Goal: Communication & Community: Ask a question

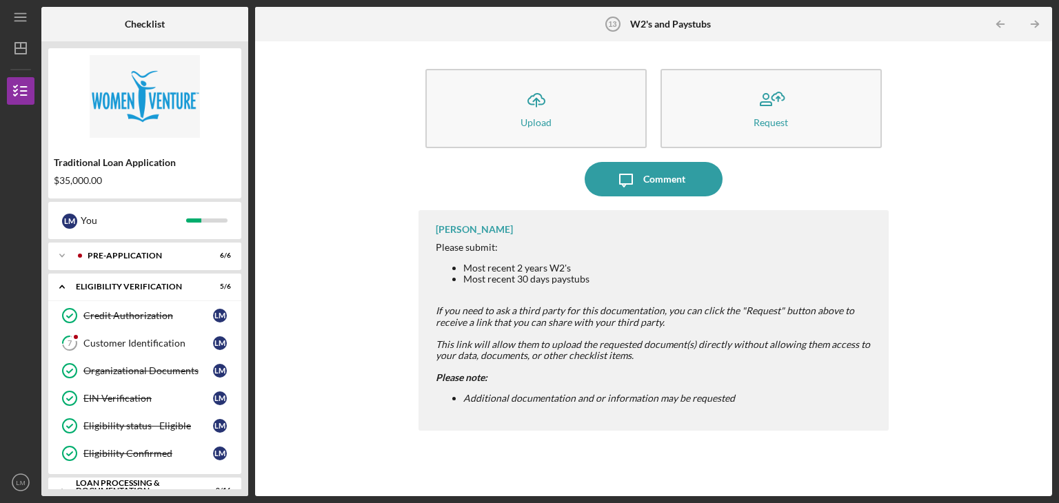
click at [664, 174] on div "Comment" at bounding box center [664, 179] width 42 height 34
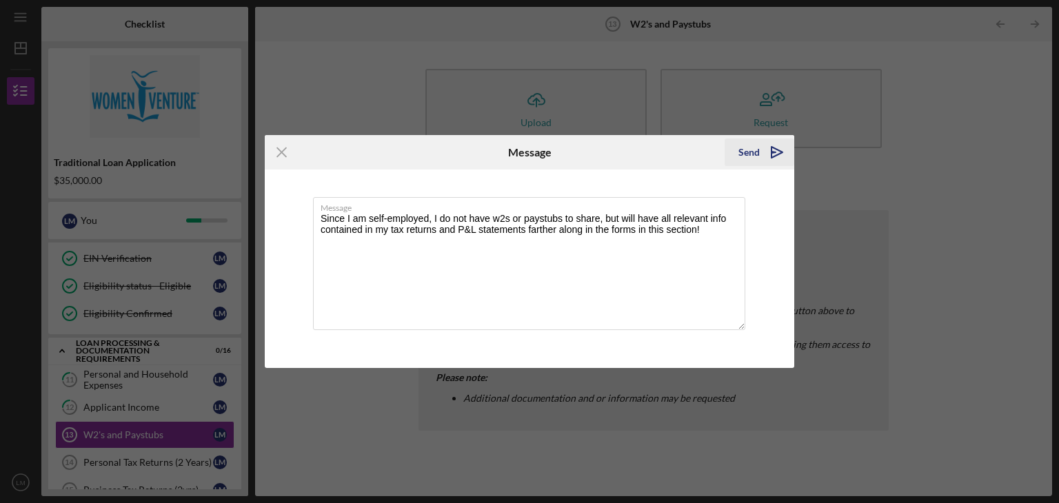
type textarea "Since I am self-employed, I do not have w2s or paystubs to share, but will have…"
click at [753, 152] on div "Send" at bounding box center [748, 153] width 21 height 28
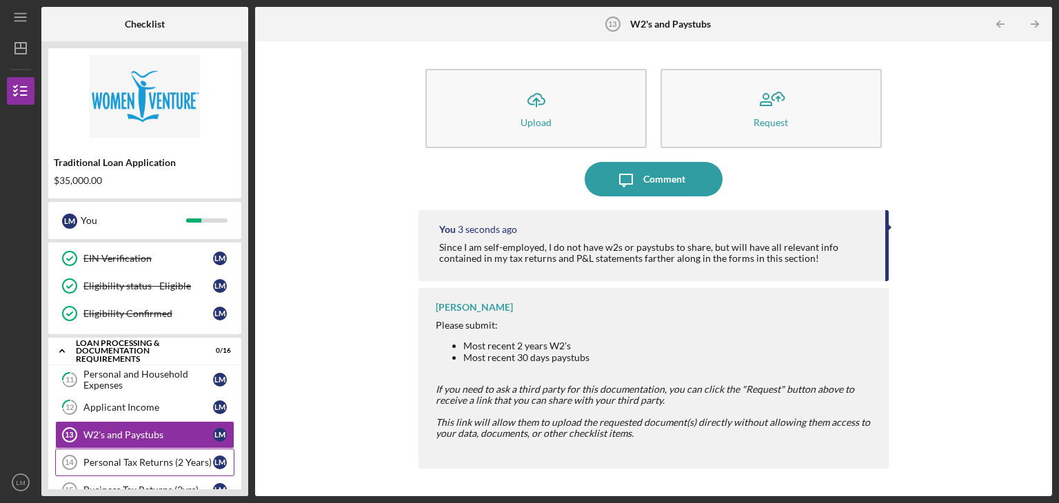
click at [150, 457] on div "Personal Tax Returns (2 Years)" at bounding box center [148, 462] width 130 height 11
